Goal: Ask a question: Seek information or help from site administrators or community

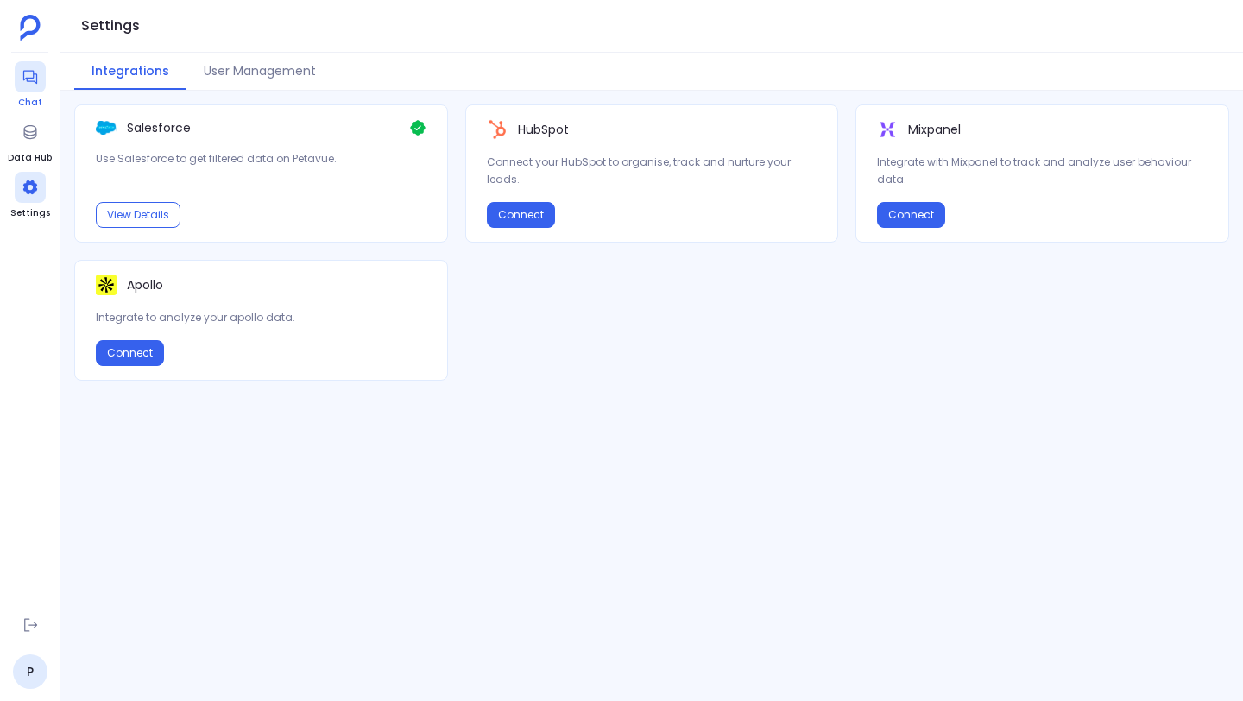
click at [35, 86] on div at bounding box center [30, 76] width 31 height 31
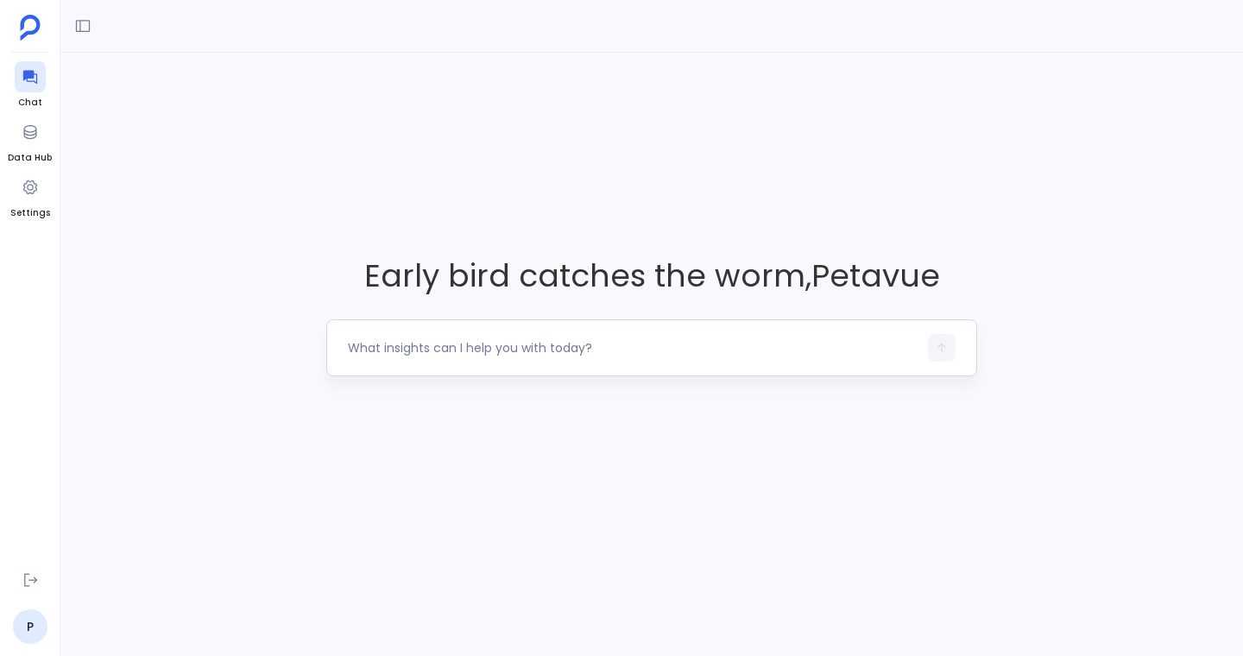
click at [384, 341] on textarea at bounding box center [633, 347] width 570 height 17
type textarea "show me all fields at the account object level that are required"
click at [944, 350] on icon "button" at bounding box center [942, 348] width 12 height 12
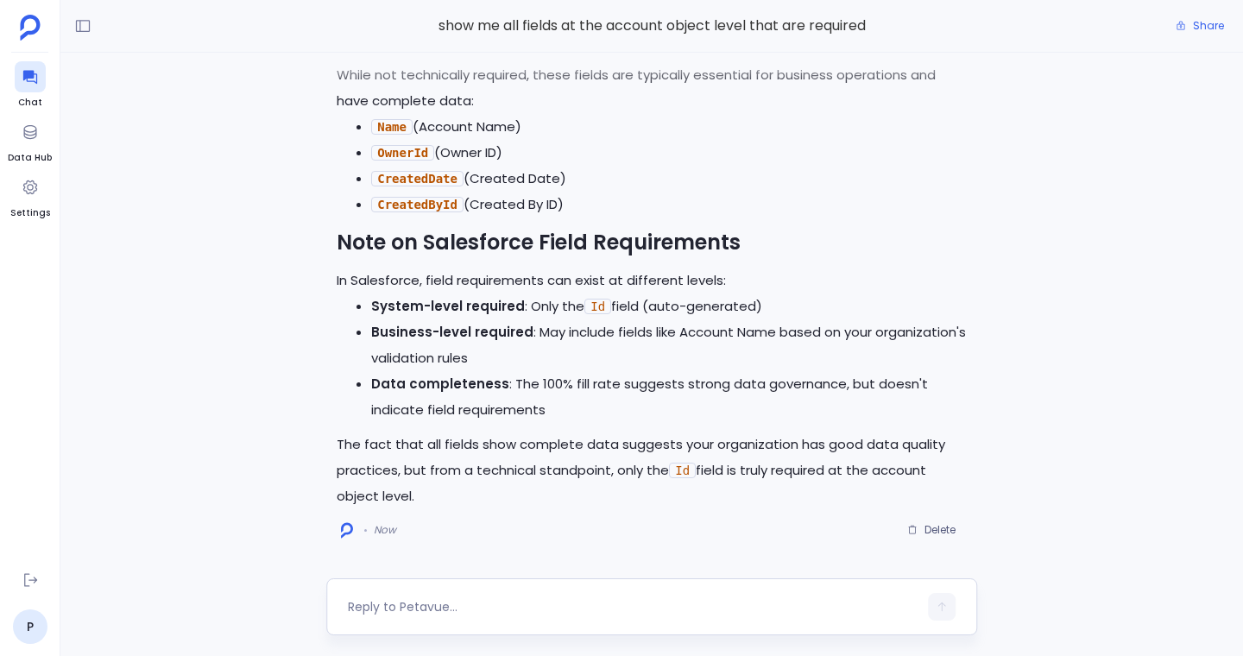
click at [603, 598] on textarea at bounding box center [633, 606] width 570 height 17
type textarea "can you show me how many customers are annually contracted"
click at [948, 605] on button "button" at bounding box center [942, 607] width 28 height 28
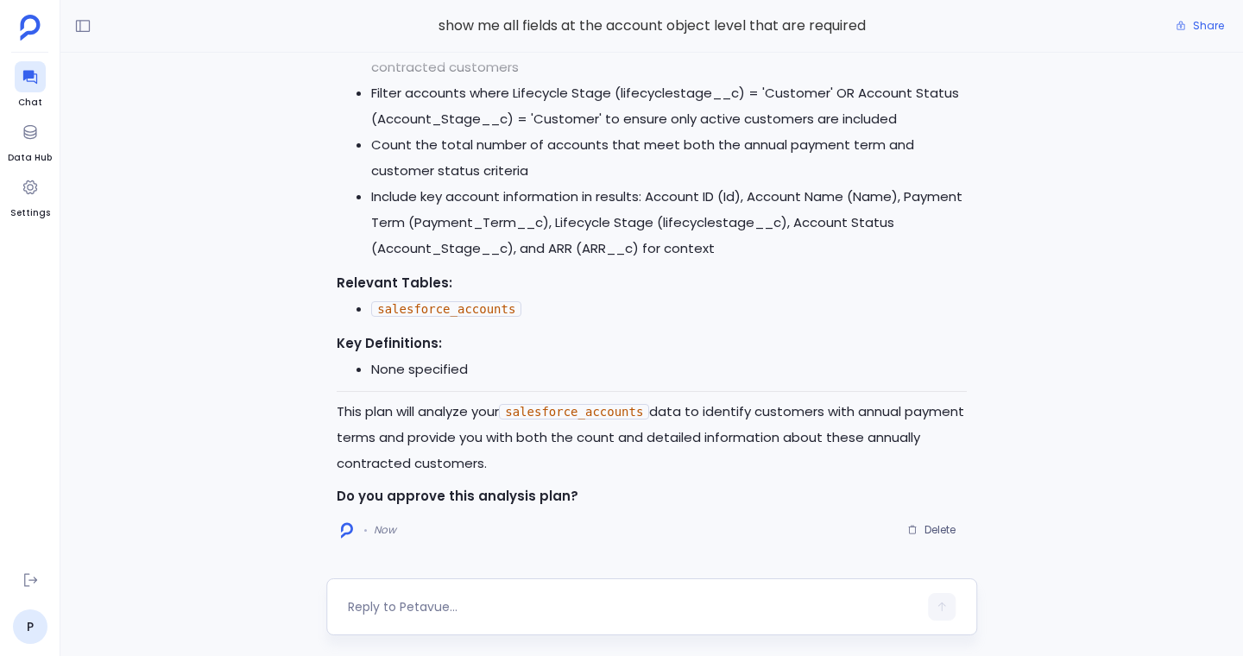
click at [658, 605] on textarea at bounding box center [633, 606] width 570 height 17
type textarea "approve"
click at [947, 595] on button "button" at bounding box center [942, 607] width 28 height 28
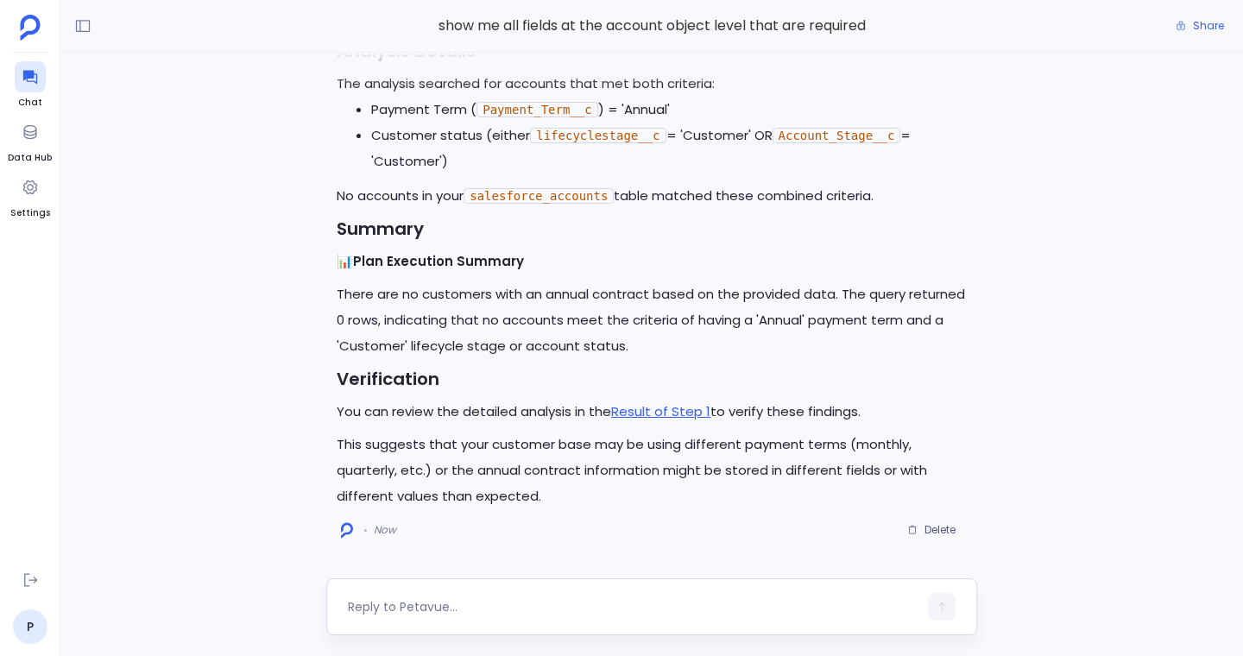
click at [789, 607] on textarea at bounding box center [633, 606] width 570 height 17
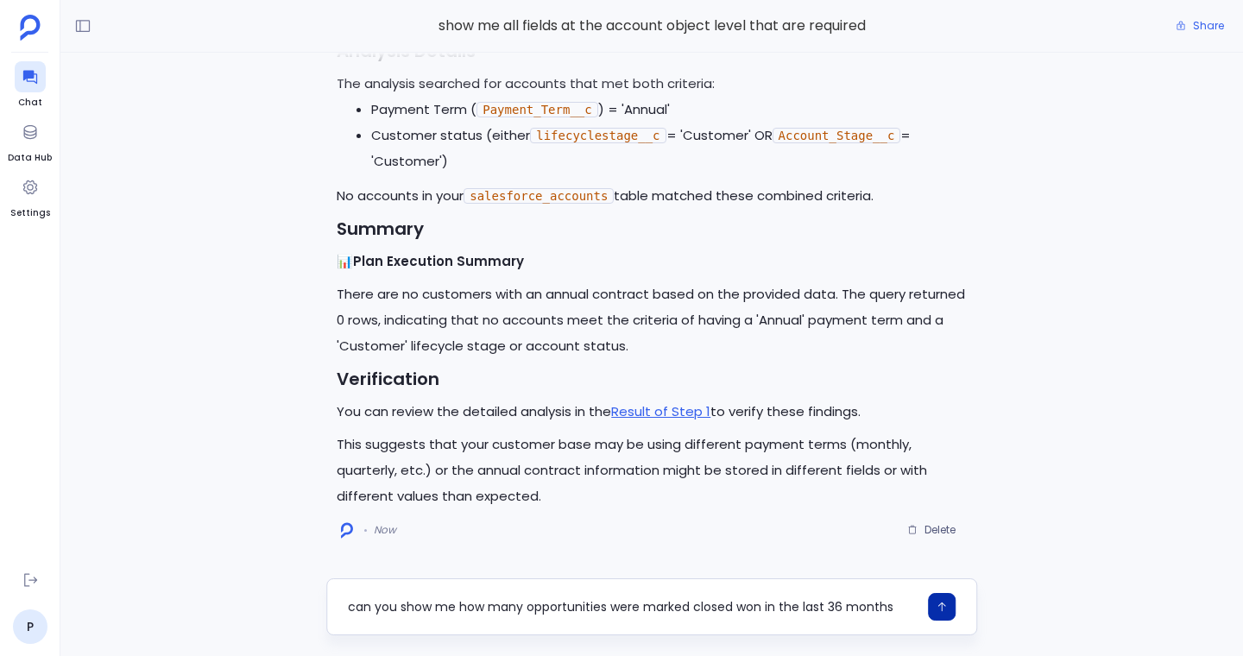
type textarea "can you show me how many opportunities were marked closed won in the last 36 mo…"
click at [941, 615] on button "button" at bounding box center [942, 607] width 28 height 28
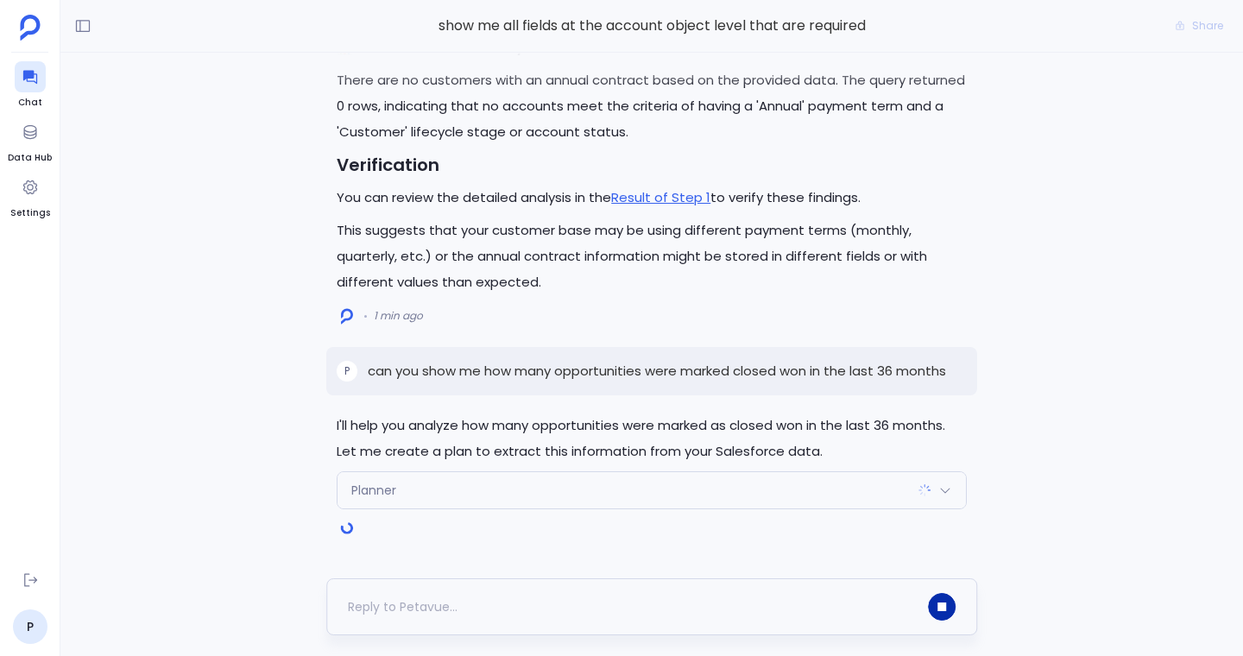
click at [941, 615] on button "button" at bounding box center [942, 607] width 28 height 28
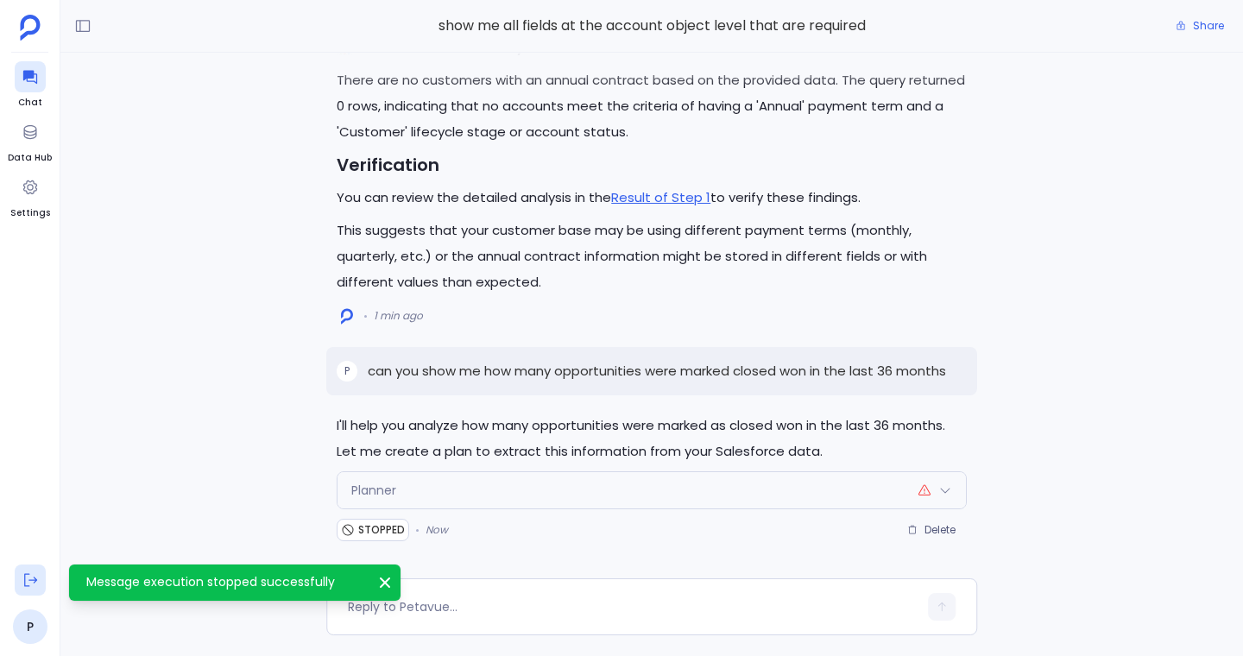
click at [28, 574] on icon at bounding box center [30, 580] width 13 height 13
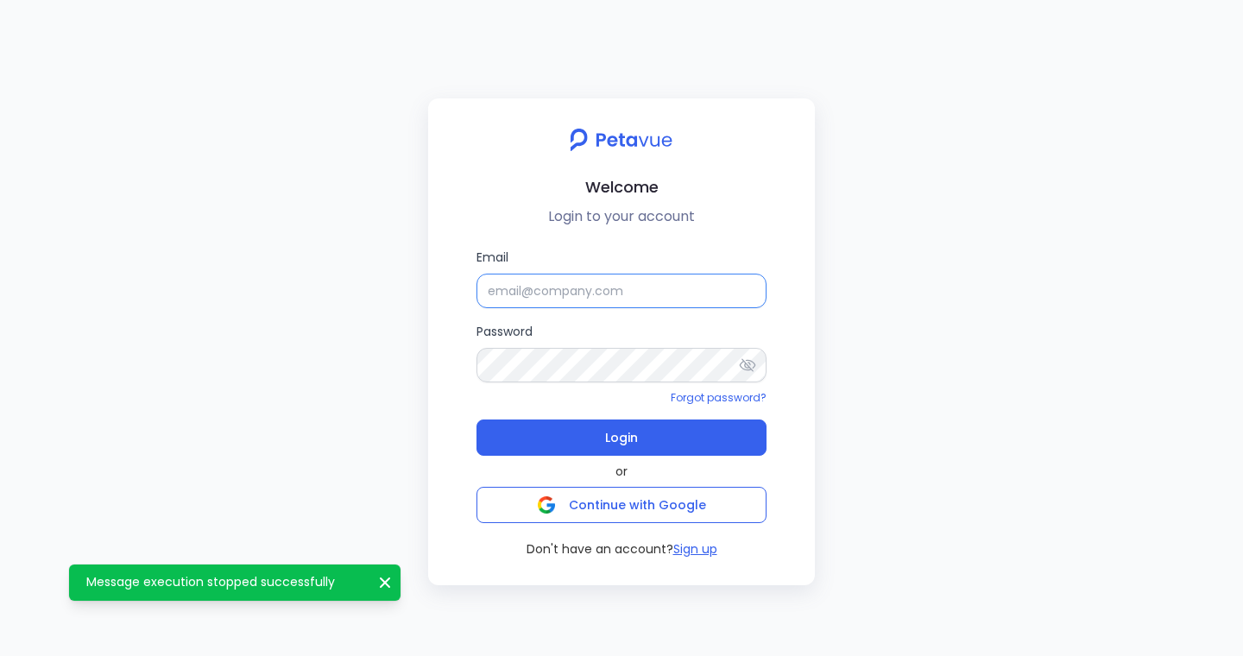
type input "[PERSON_NAME]"
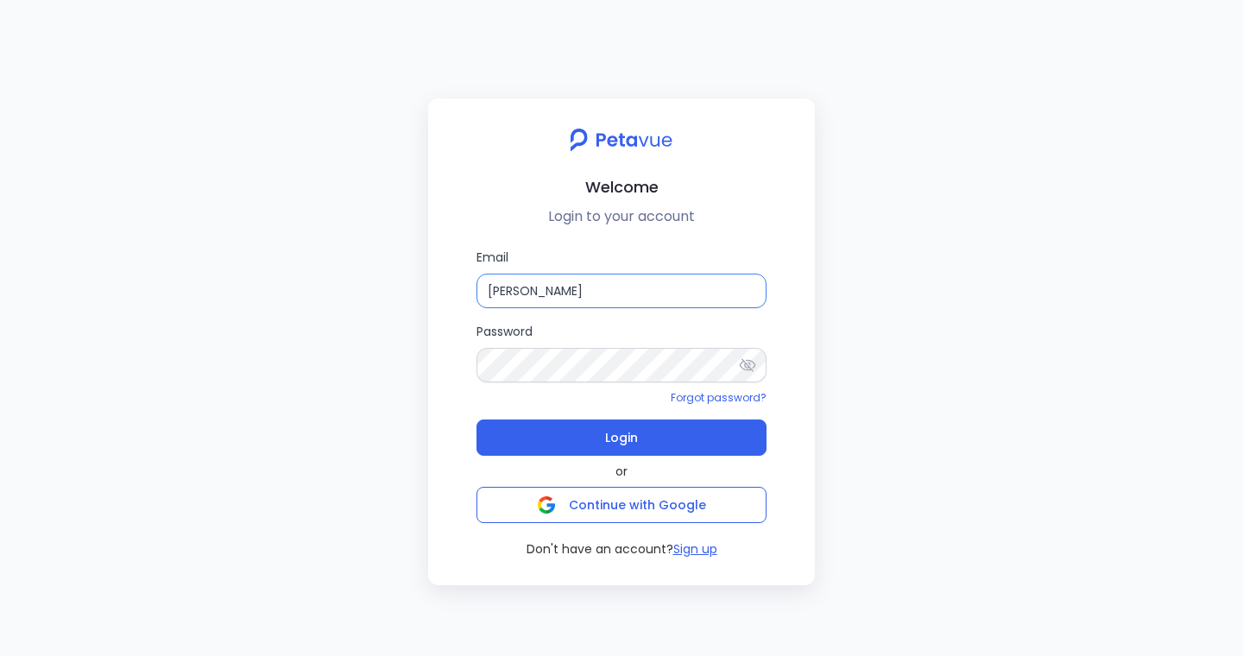
drag, startPoint x: 611, startPoint y: 295, endPoint x: 434, endPoint y: 294, distance: 176.9
click at [434, 294] on div "Welcome Login to your account Email [PERSON_NAME] Password Forgot password? Log…" at bounding box center [621, 341] width 387 height 487
paste input "[EMAIL_ADDRESS][DOMAIN_NAME]"
type input "[EMAIL_ADDRESS][DOMAIN_NAME]"
click at [427, 362] on div "Welcome Login to your account Email [EMAIL_ADDRESS][DOMAIN_NAME] Password Forgo…" at bounding box center [621, 328] width 1243 height 656
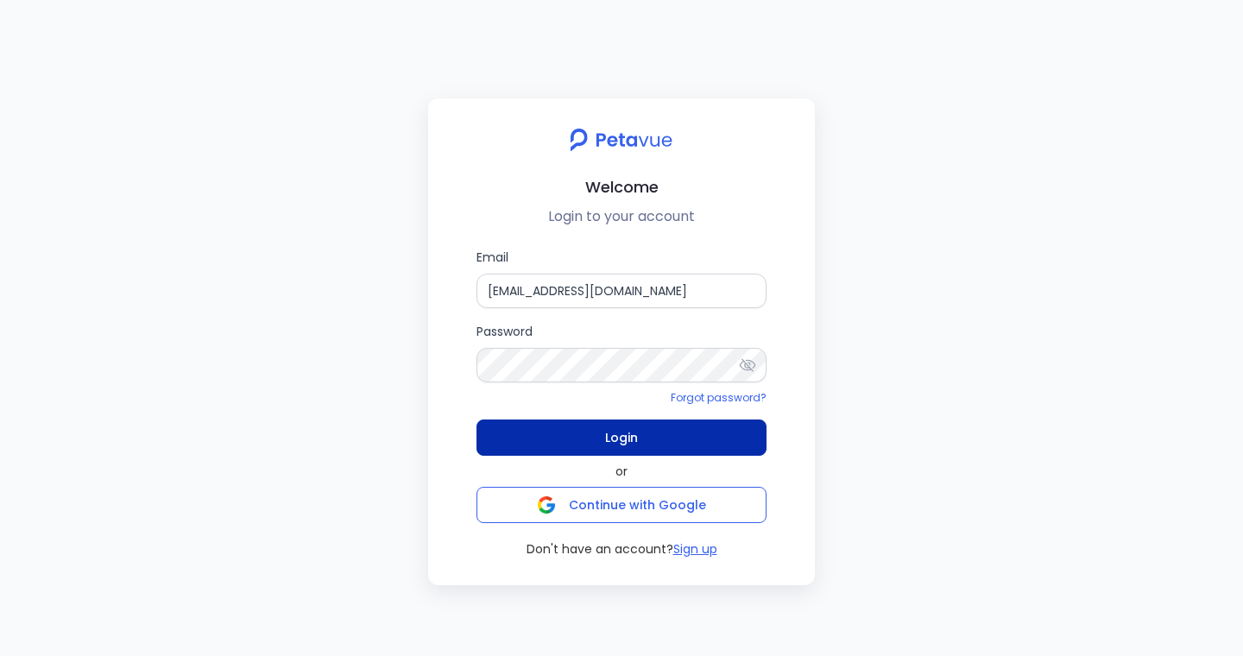
click at [532, 429] on button "Login" at bounding box center [621, 437] width 290 height 36
